Goal: Navigation & Orientation: Find specific page/section

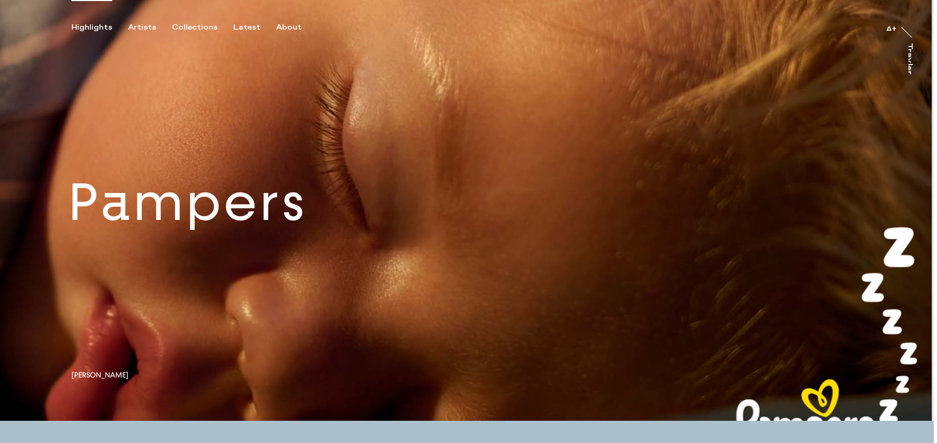
click at [83, 27] on div "Highlights" at bounding box center [91, 28] width 41 height 10
click at [143, 26] on div "Artists" at bounding box center [142, 28] width 28 height 10
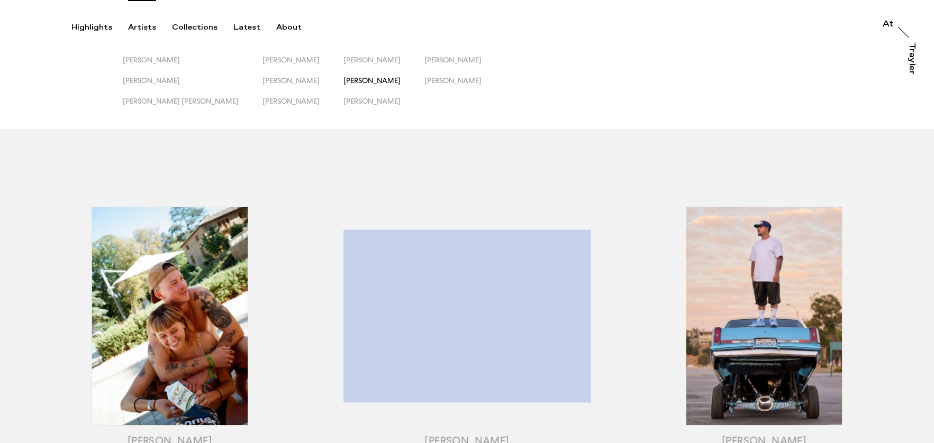
click at [343, 79] on span "[PERSON_NAME]" at bounding box center [371, 80] width 57 height 8
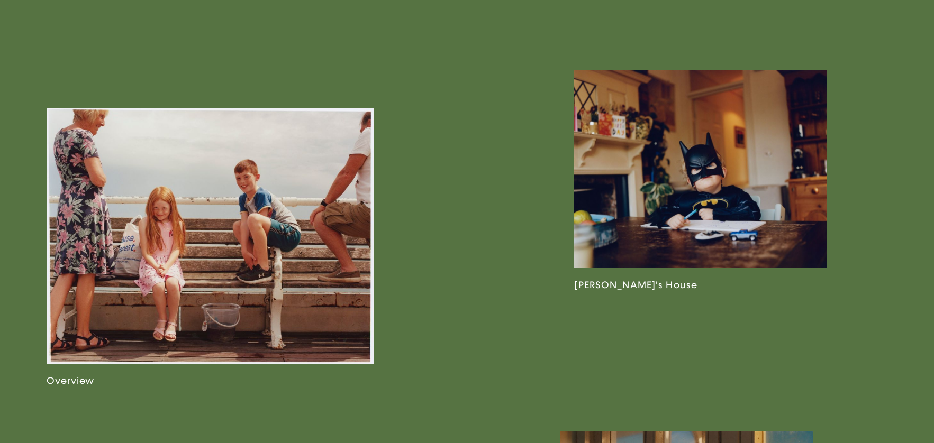
scroll to position [606, 0]
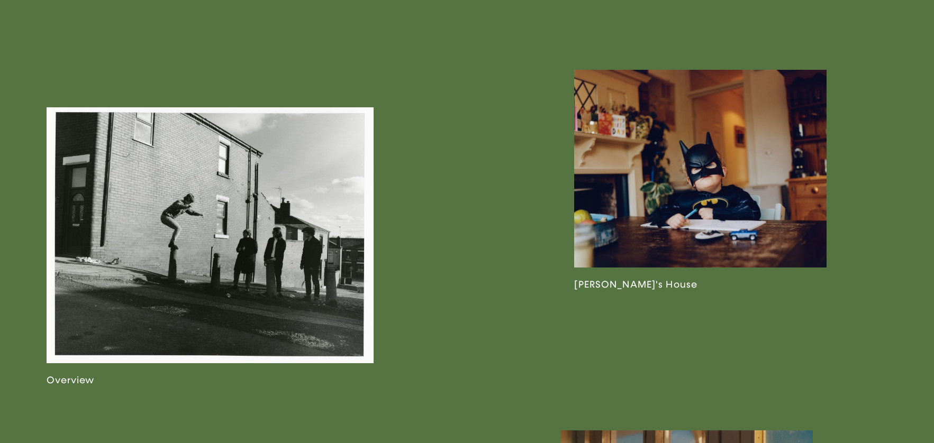
click at [294, 193] on link at bounding box center [210, 246] width 327 height 279
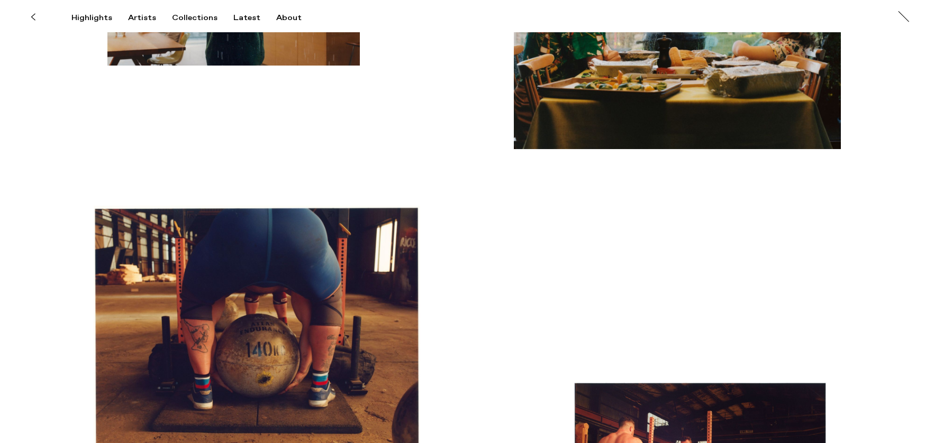
scroll to position [3640, 0]
